Goal: Transaction & Acquisition: Purchase product/service

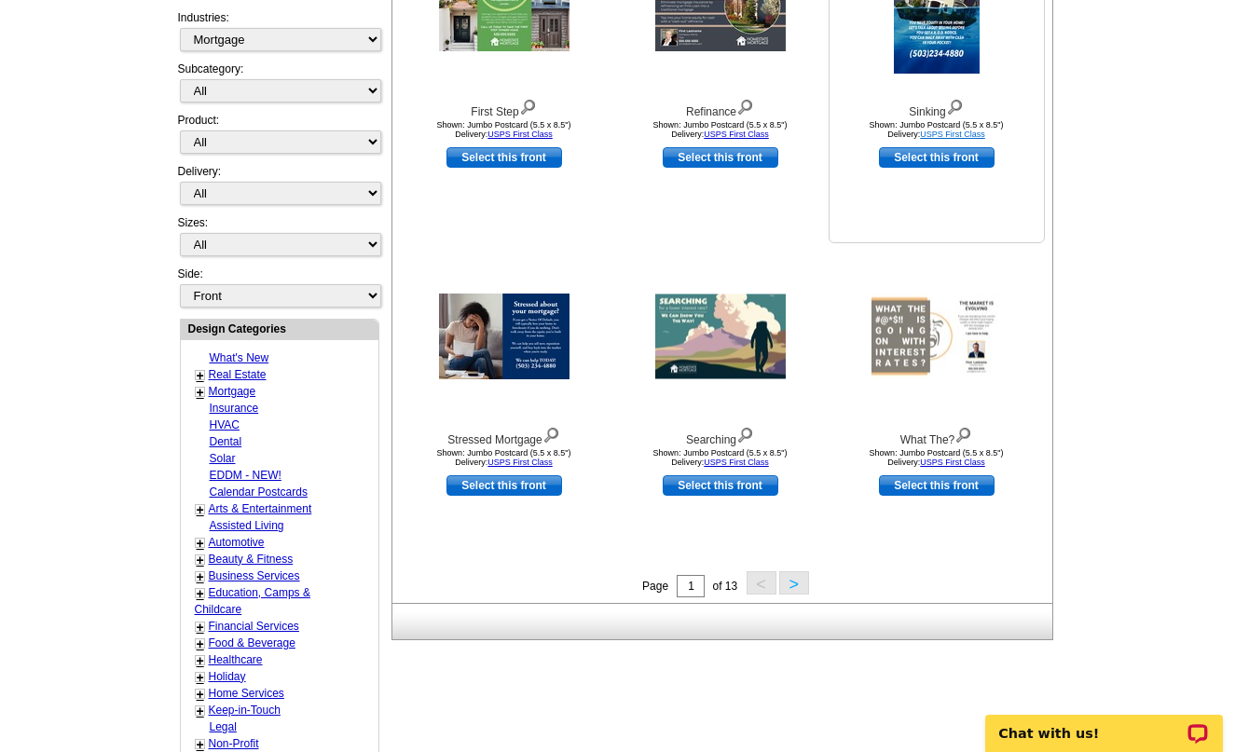
scroll to position [445, 0]
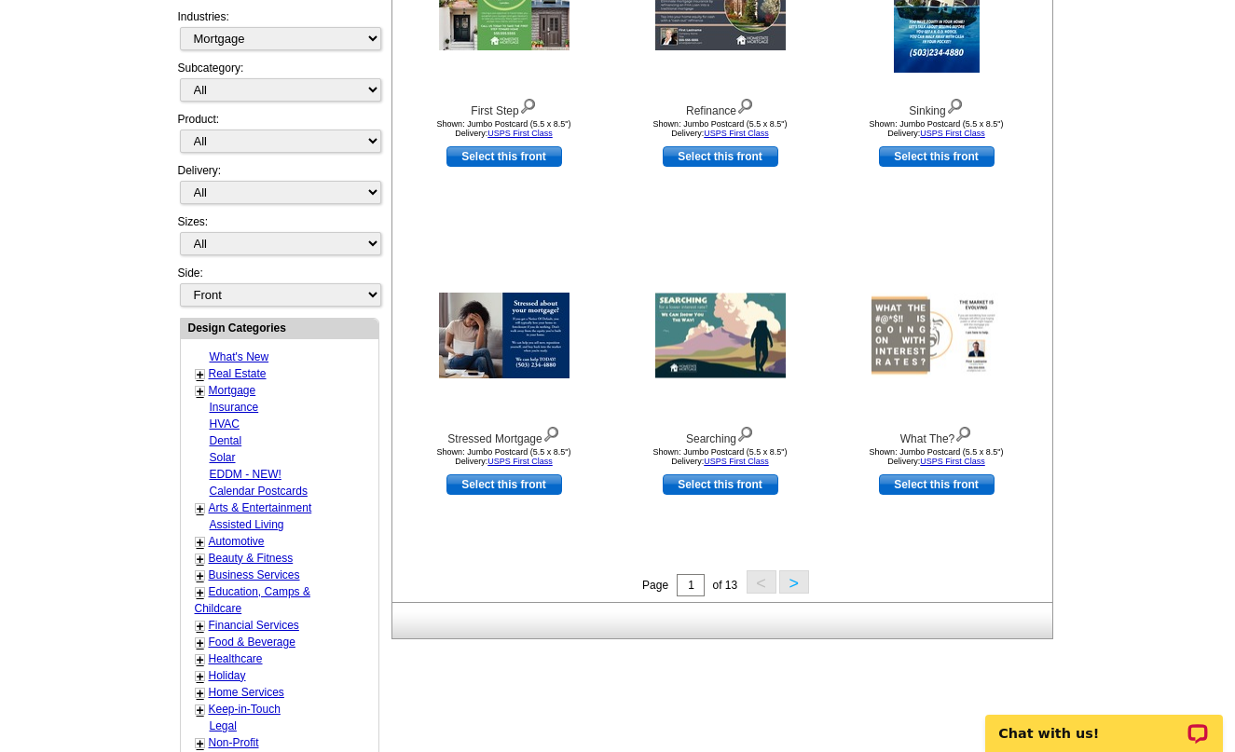
click at [282, 487] on link "Calendar Postcards" at bounding box center [259, 491] width 98 height 13
select select "1249"
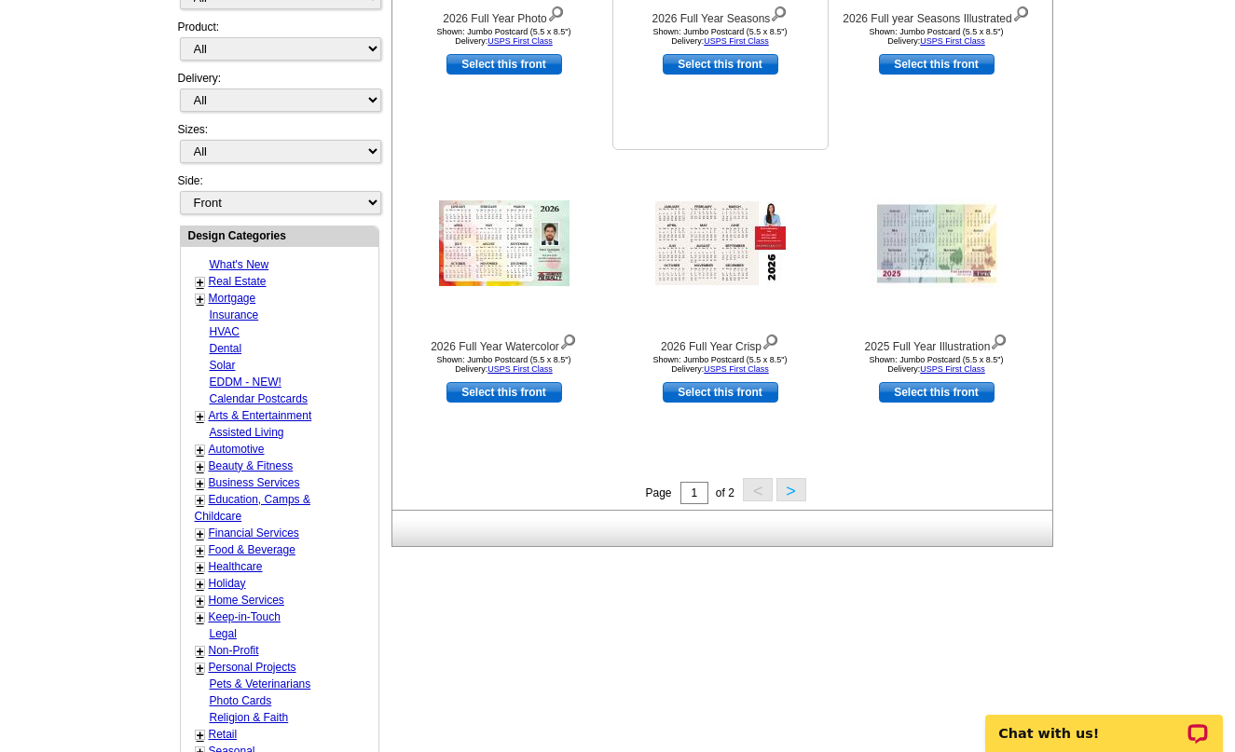
scroll to position [565, 0]
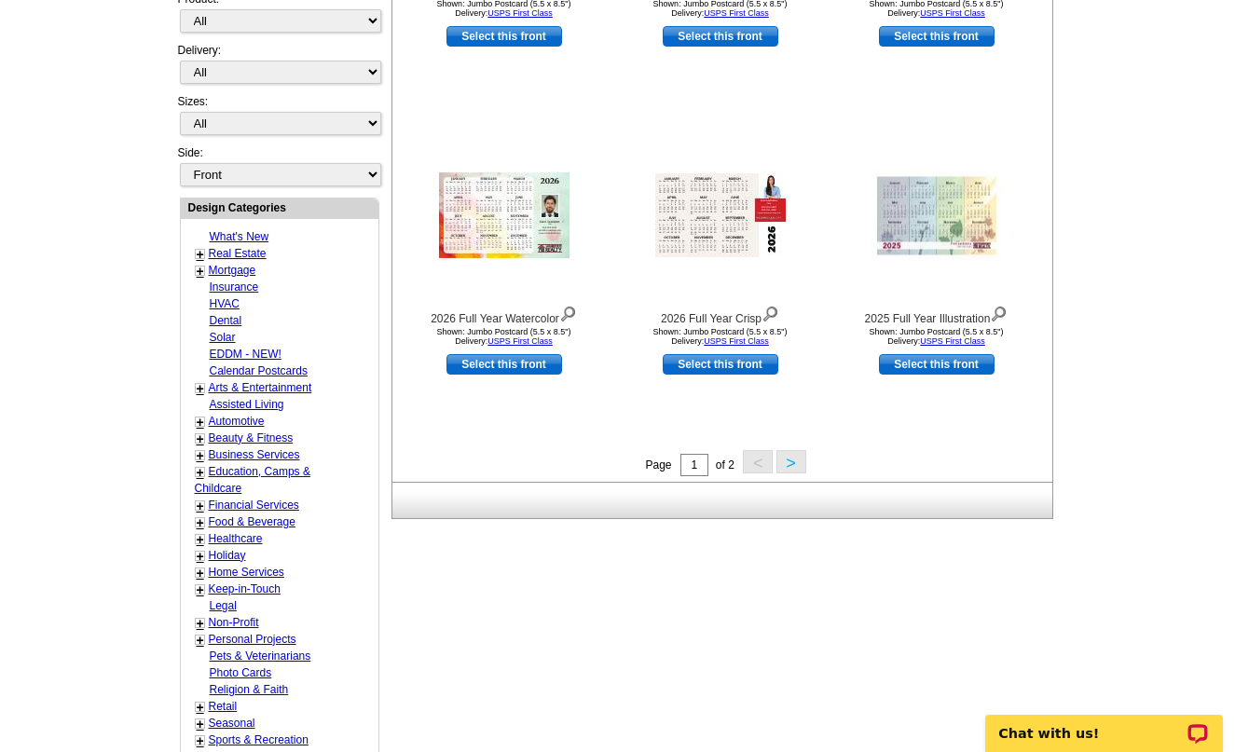
click at [782, 465] on button ">" at bounding box center [791, 461] width 30 height 23
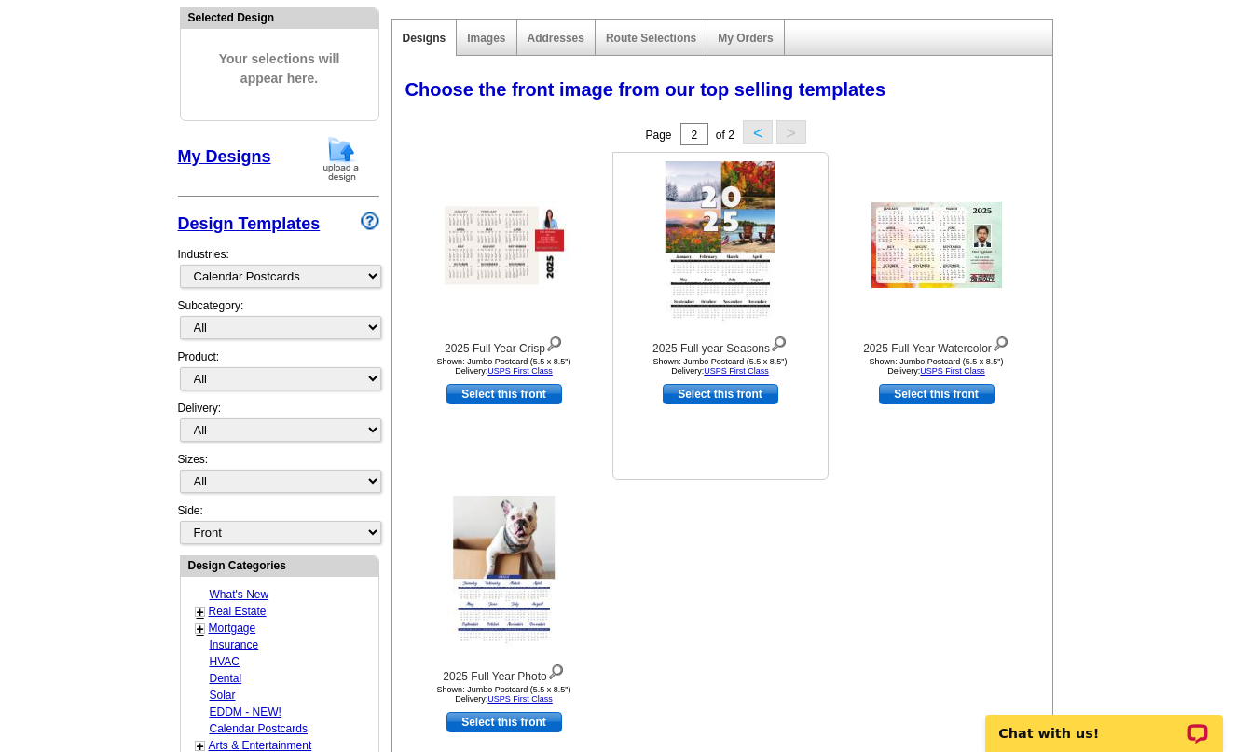
scroll to position [181, 0]
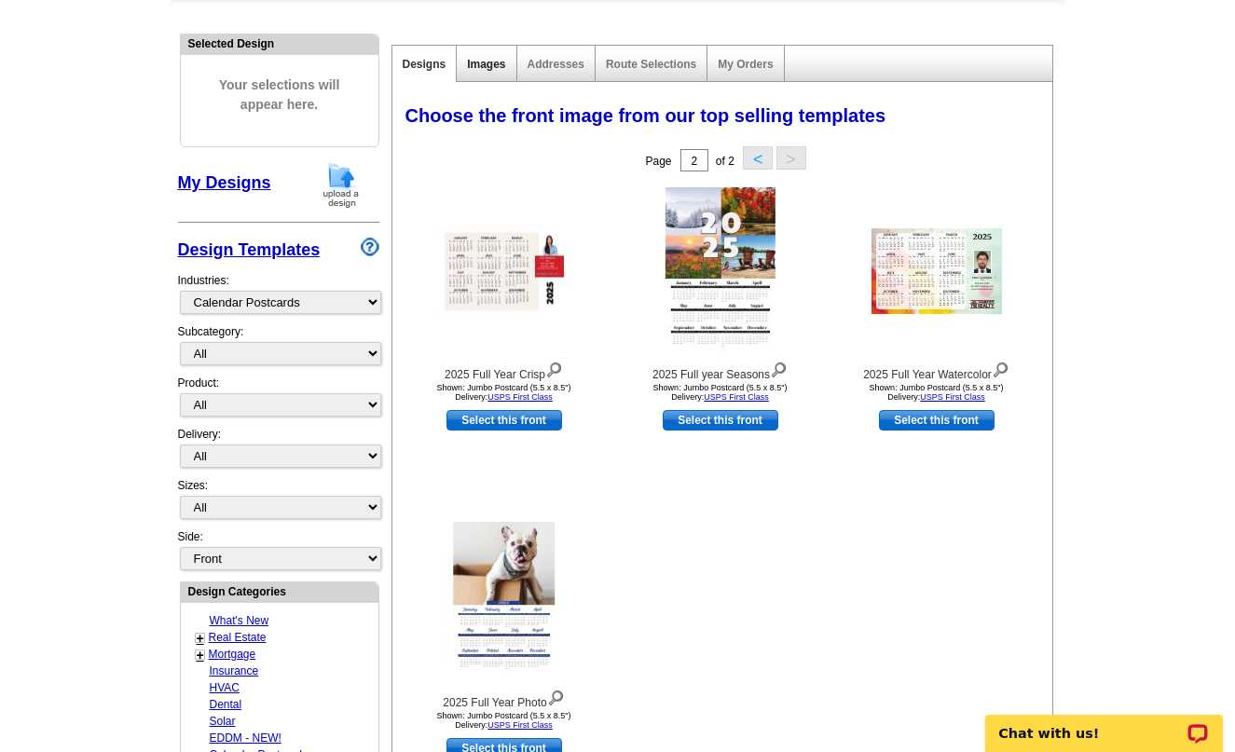
click at [486, 68] on link "Images" at bounding box center [486, 64] width 38 height 13
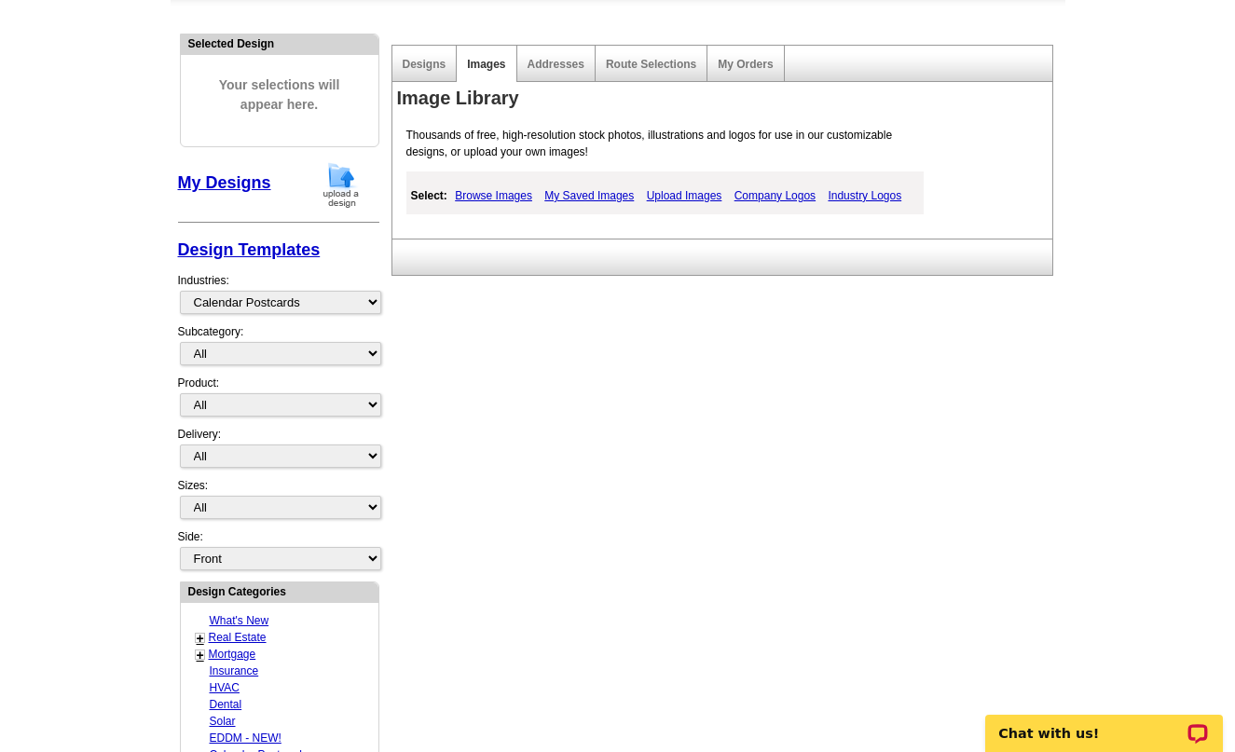
click at [534, 72] on div "Addresses" at bounding box center [556, 64] width 78 height 36
click at [538, 72] on div "Addresses" at bounding box center [556, 64] width 78 height 36
click at [549, 67] on link "Addresses" at bounding box center [556, 64] width 57 height 13
click at [633, 71] on div "Route Selections" at bounding box center [652, 64] width 112 height 36
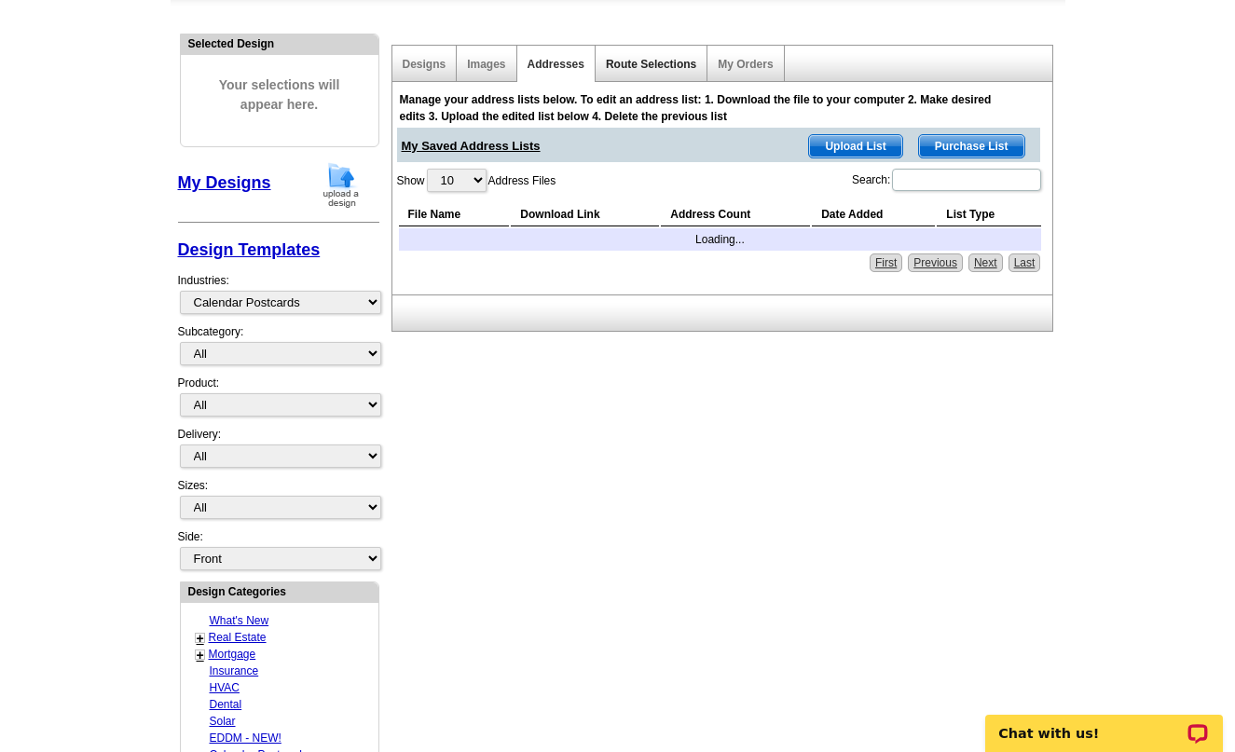
click at [635, 67] on link "Route Selections" at bounding box center [651, 64] width 90 height 13
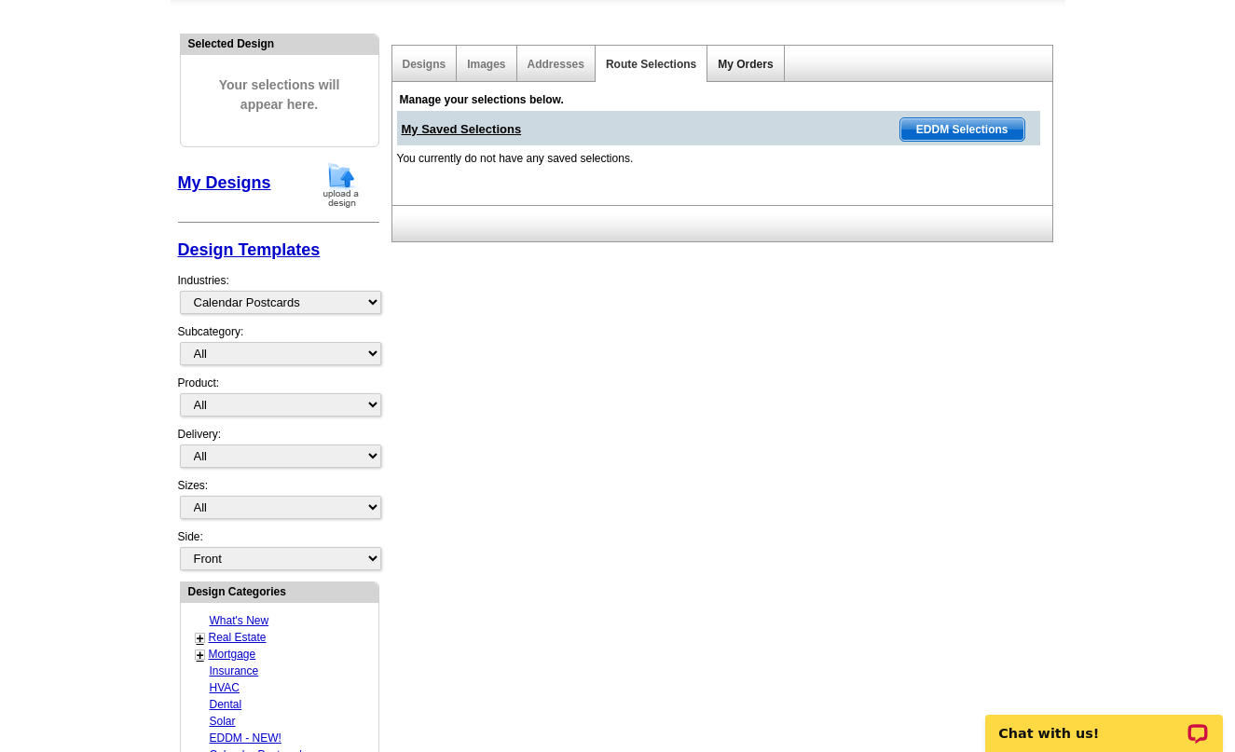
click at [763, 70] on link "My Orders" at bounding box center [745, 64] width 55 height 13
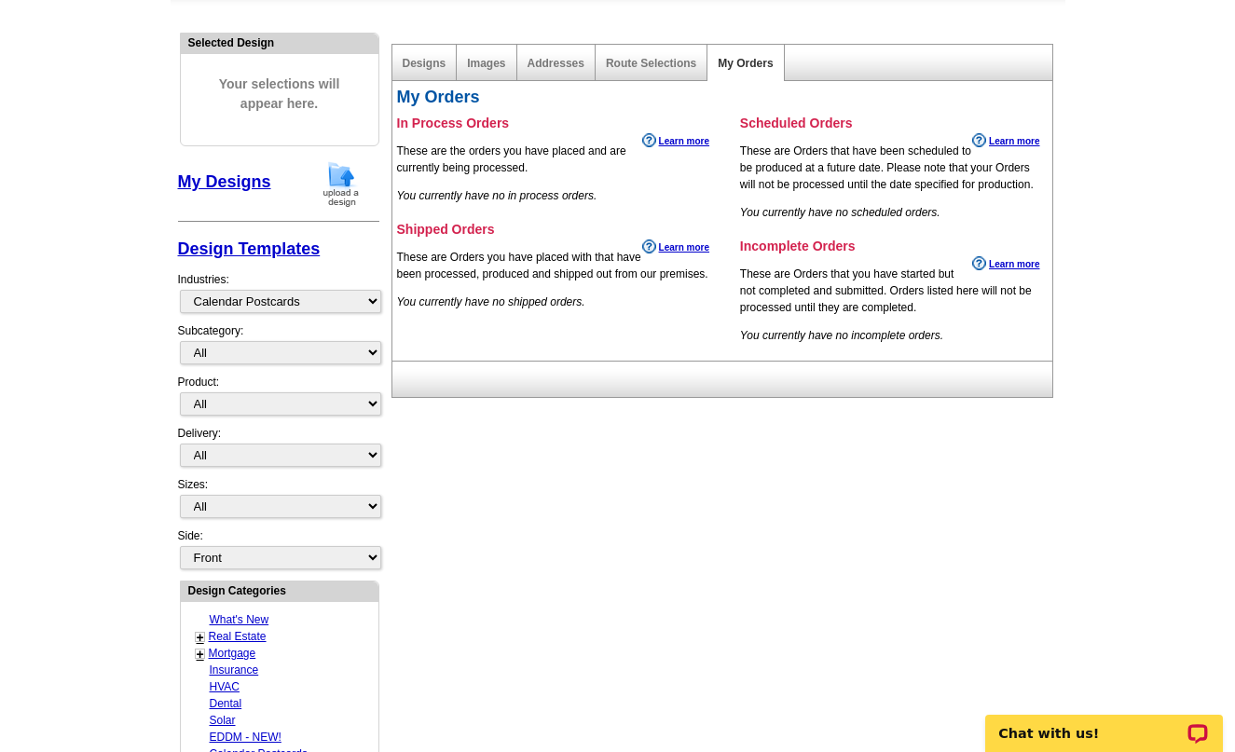
click at [1071, 476] on main "Need Help? call [PHONE_NUMBER], chat with support, or have our designers make s…" at bounding box center [617, 635] width 1235 height 1386
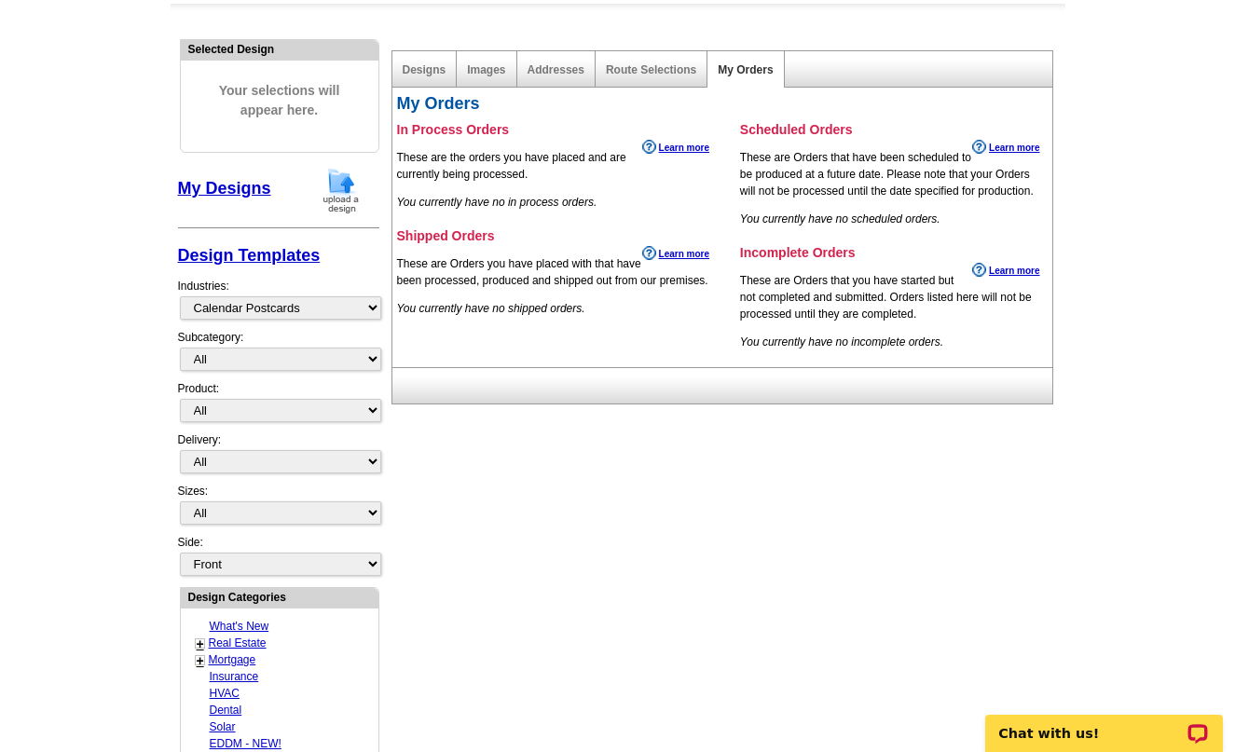
click at [287, 261] on link "Design Templates" at bounding box center [249, 255] width 143 height 19
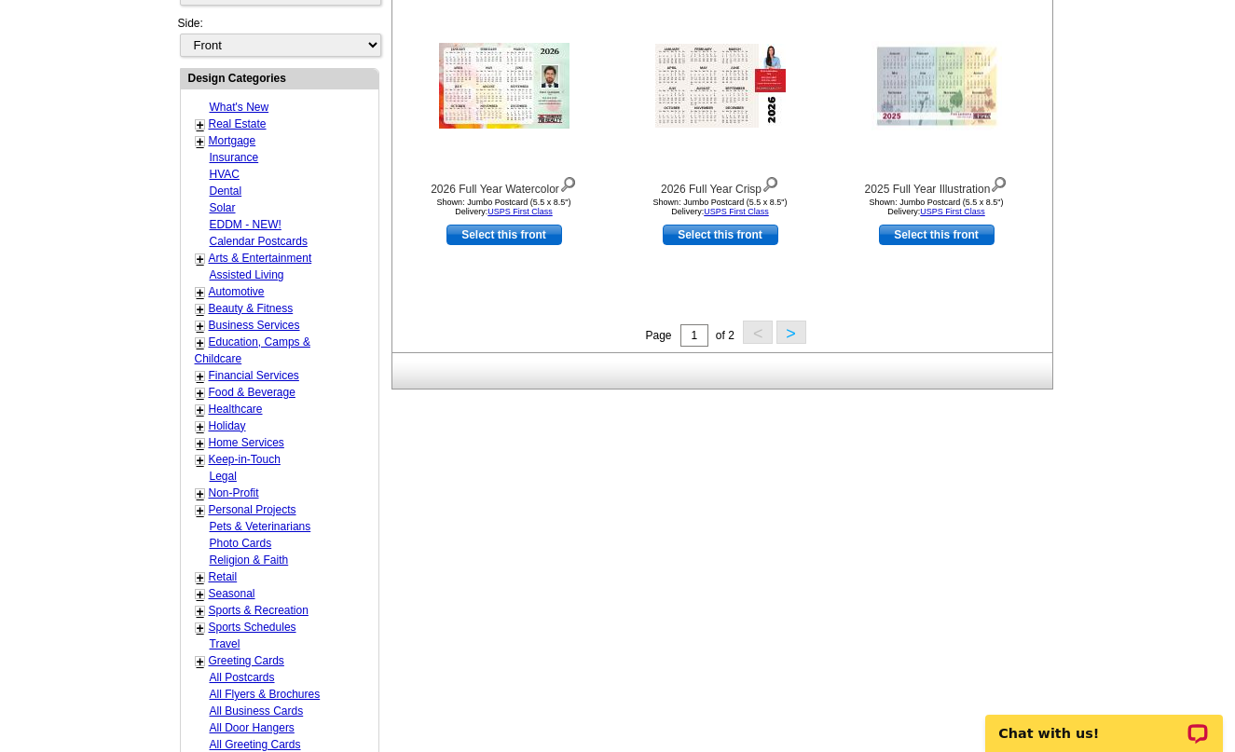
scroll to position [714, 0]
